Goal: Task Accomplishment & Management: Manage account settings

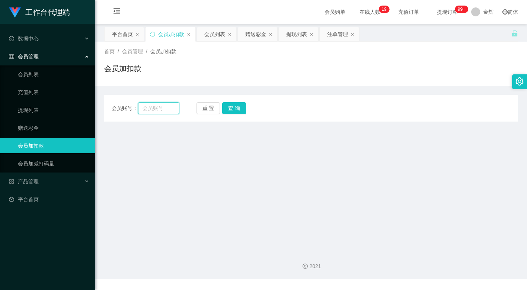
drag, startPoint x: 0, startPoint y: 0, endPoint x: 163, endPoint y: 107, distance: 195.3
click at [161, 107] on input "text" at bounding box center [158, 108] width 41 height 12
paste input "liu18145178"
type input "liu18145178"
click at [234, 107] on button "查 询" at bounding box center [234, 108] width 24 height 12
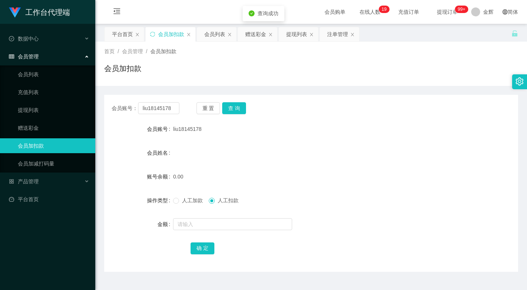
click at [193, 201] on span "人工加款" at bounding box center [192, 200] width 27 height 6
click at [195, 222] on input "text" at bounding box center [232, 224] width 119 height 12
type input "300"
click at [203, 245] on button "确 定" at bounding box center [202, 249] width 24 height 12
click at [164, 109] on input "liu18145178" at bounding box center [158, 108] width 41 height 12
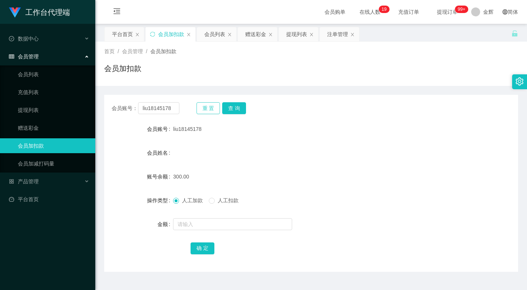
click at [205, 107] on button "重 置" at bounding box center [208, 108] width 24 height 12
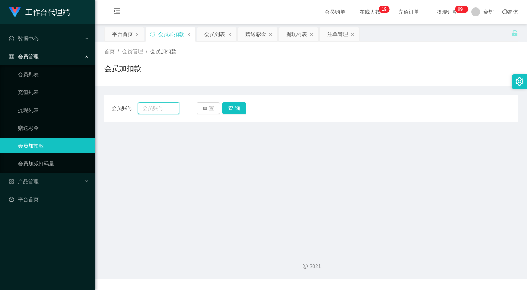
click at [161, 108] on input "text" at bounding box center [158, 108] width 41 height 12
paste input "L099"
type input "L099"
click at [232, 109] on button "查 询" at bounding box center [234, 108] width 24 height 12
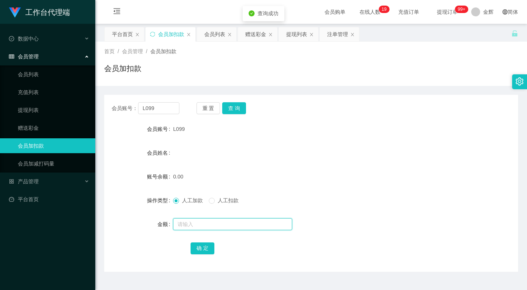
click at [196, 224] on input "text" at bounding box center [232, 224] width 119 height 12
type input "100"
drag, startPoint x: 197, startPoint y: 244, endPoint x: 184, endPoint y: 234, distance: 16.4
click at [197, 244] on button "确 定" at bounding box center [202, 249] width 24 height 12
click at [204, 106] on button "重 置" at bounding box center [208, 108] width 24 height 12
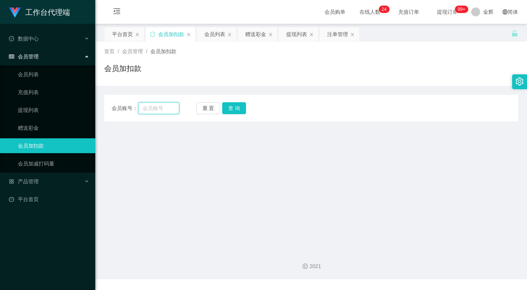
click at [166, 107] on input "text" at bounding box center [158, 108] width 41 height 12
paste input "L099"
type input "L099"
click at [235, 109] on button "查 询" at bounding box center [234, 108] width 24 height 12
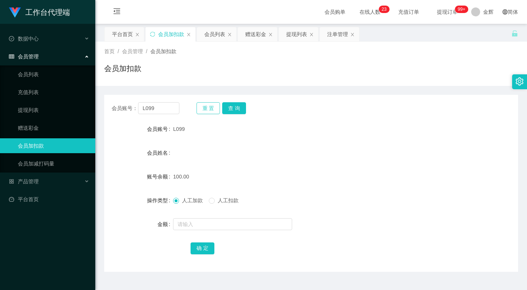
click at [212, 109] on button "重 置" at bounding box center [208, 108] width 24 height 12
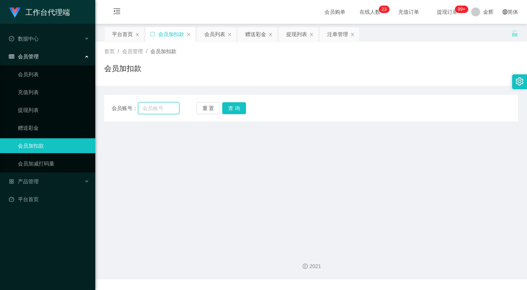
click at [168, 106] on input "text" at bounding box center [158, 108] width 41 height 12
paste input "liu18145178"
type input "liu18145178"
click at [227, 106] on button "查 询" at bounding box center [234, 108] width 24 height 12
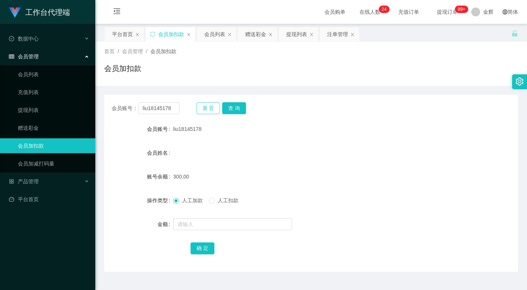
click at [218, 109] on button "重 置" at bounding box center [208, 108] width 24 height 12
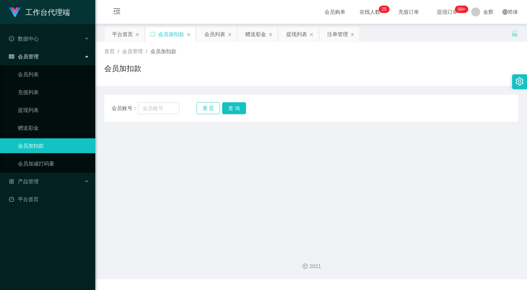
click at [201, 108] on button "重 置" at bounding box center [208, 108] width 24 height 12
click at [157, 109] on input "text" at bounding box center [158, 108] width 41 height 12
paste input "[URL][DOMAIN_NAME]"
paste input "otrocket1983"
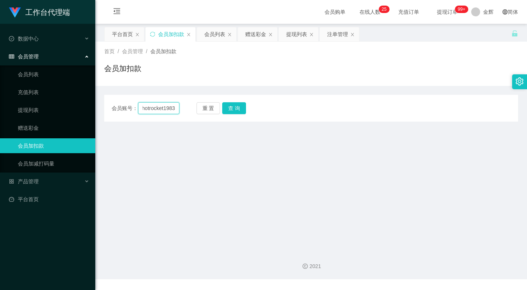
scroll to position [0, 1]
type input "hotrocket1983"
click at [230, 104] on button "查 询" at bounding box center [234, 108] width 24 height 12
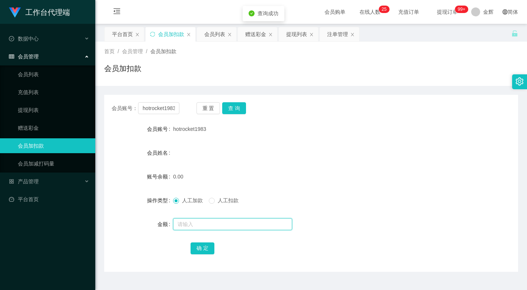
click at [192, 227] on input "text" at bounding box center [232, 224] width 119 height 12
type input "100"
click at [201, 254] on button "确 定" at bounding box center [202, 249] width 24 height 12
click at [206, 108] on button "重 置" at bounding box center [208, 108] width 24 height 12
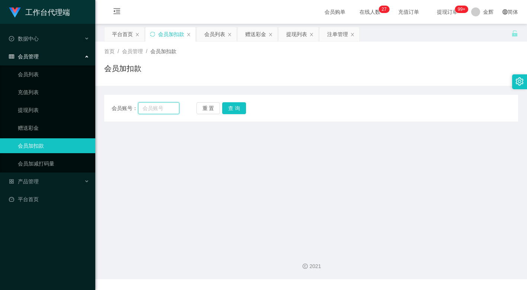
click at [170, 110] on input "text" at bounding box center [158, 108] width 41 height 12
paste input "hotrocket1983"
type input "hotrocket1983"
click at [237, 107] on button "查 询" at bounding box center [234, 108] width 24 height 12
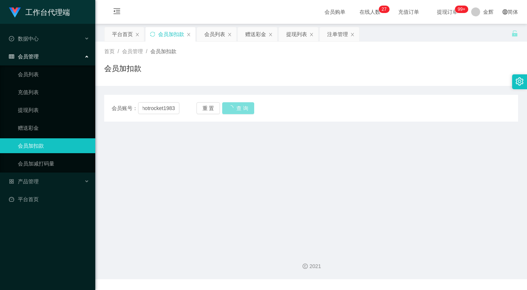
scroll to position [0, 0]
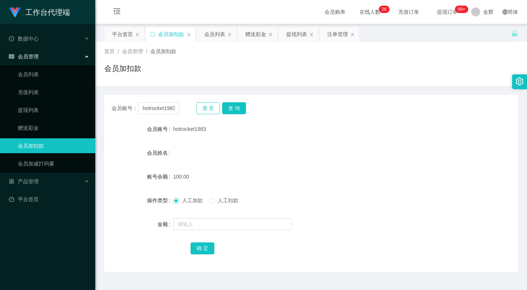
click at [214, 106] on button "重 置" at bounding box center [208, 108] width 24 height 12
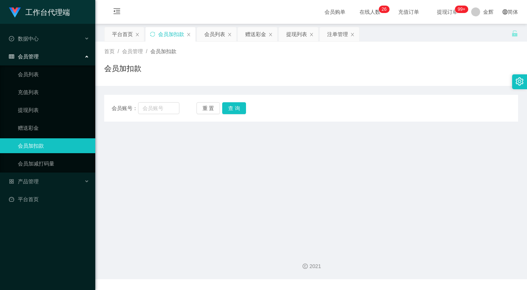
click at [264, 89] on div "会员账号： 重 置 查 询 会员账号 hotrocket1983 会员姓名 账号余额 100.00 操作类型 人工加款 人工扣款 金额 确 定" at bounding box center [311, 104] width 414 height 36
click at [210, 109] on button "重 置" at bounding box center [208, 108] width 24 height 12
click at [160, 110] on input "text" at bounding box center [158, 108] width 41 height 12
paste input "hotrocket1983"
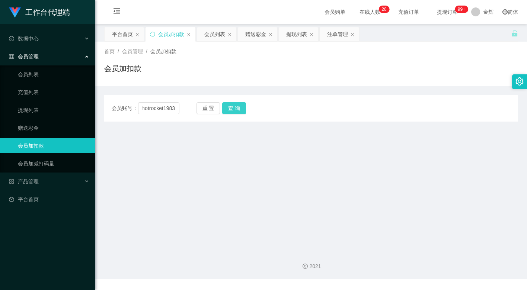
click at [232, 109] on button "查 询" at bounding box center [234, 108] width 24 height 12
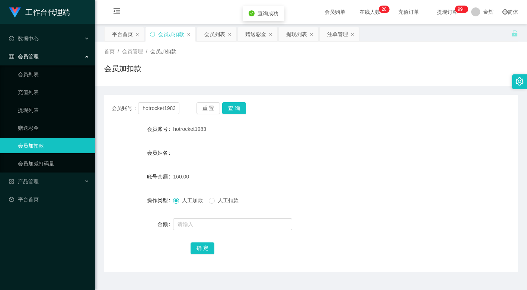
click at [307, 128] on div "hotrocket1983" at bounding box center [293, 129] width 241 height 15
click at [300, 129] on div "hotrocket1983" at bounding box center [293, 129] width 241 height 15
click at [165, 108] on input "hotrocket1983" at bounding box center [158, 108] width 41 height 12
paste input "liu18145178"
type input "liu18145178"
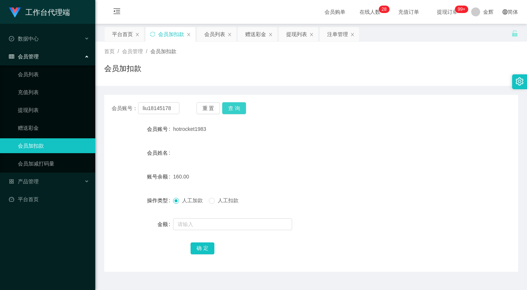
click at [238, 103] on button "查 询" at bounding box center [234, 108] width 24 height 12
click at [221, 112] on div "重 置 查 询" at bounding box center [230, 108] width 68 height 12
click at [212, 111] on button "重 置" at bounding box center [208, 108] width 24 height 12
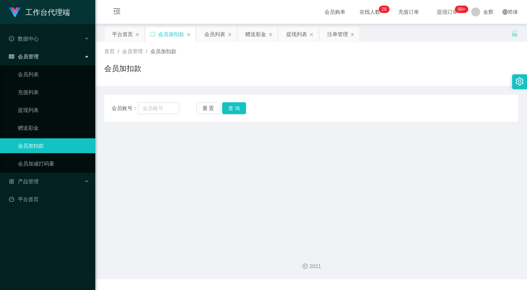
click at [154, 102] on div "会员账号： 重 置 查 询 会员账号 liu18145178 会员姓名 账号余额 390.00 操作类型 人工加款 人工扣款 金额 确 定" at bounding box center [311, 108] width 414 height 27
click at [168, 106] on input "text" at bounding box center [158, 108] width 41 height 12
paste input "L099"
type input "L099"
click at [235, 107] on button "查 询" at bounding box center [234, 108] width 24 height 12
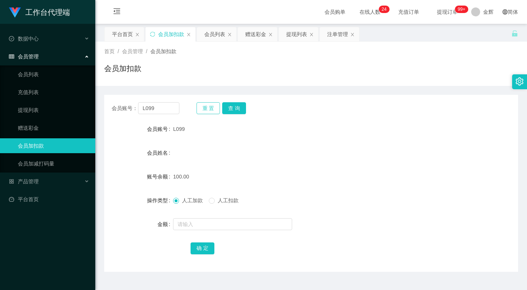
click at [208, 106] on button "重 置" at bounding box center [208, 108] width 24 height 12
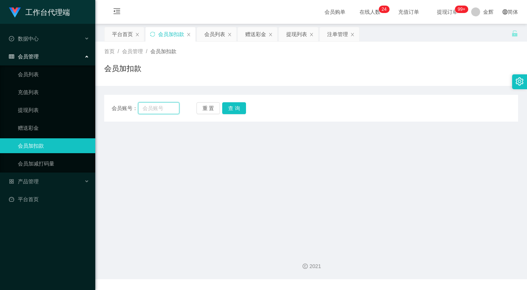
click at [168, 108] on input "text" at bounding box center [158, 108] width 41 height 12
paste input "liu18145178"
type input "liu18145178"
click at [236, 106] on button "查 询" at bounding box center [234, 108] width 24 height 12
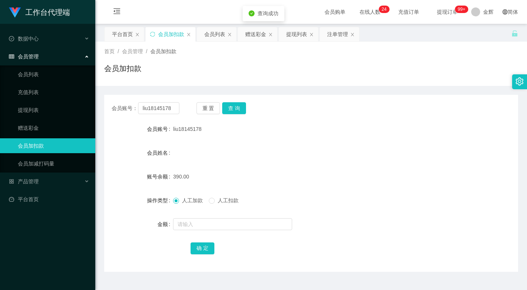
click at [217, 201] on span "人工扣款" at bounding box center [228, 200] width 27 height 6
click at [206, 222] on input "text" at bounding box center [232, 224] width 119 height 12
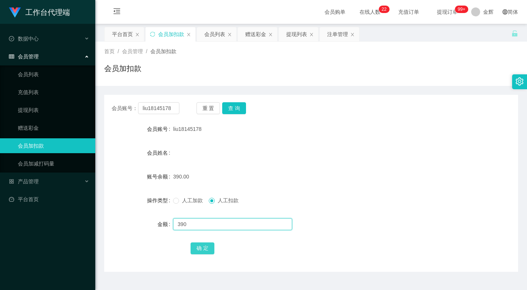
type input "390"
click at [203, 246] on button "确 定" at bounding box center [202, 249] width 24 height 12
click at [215, 105] on button "重 置" at bounding box center [208, 108] width 24 height 12
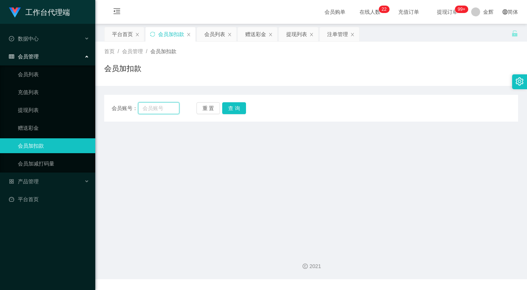
click at [164, 109] on input "text" at bounding box center [158, 108] width 41 height 12
paste input "hotrocket1983"
type input "hotrocket1983"
click at [227, 108] on button "查 询" at bounding box center [234, 108] width 24 height 12
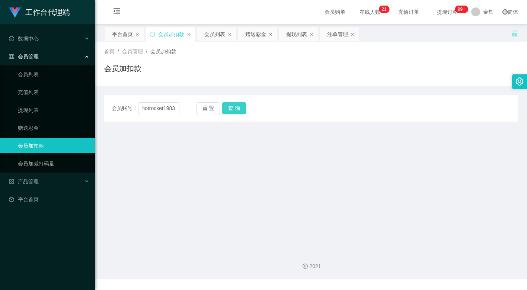
scroll to position [0, 0]
